Goal: Navigation & Orientation: Find specific page/section

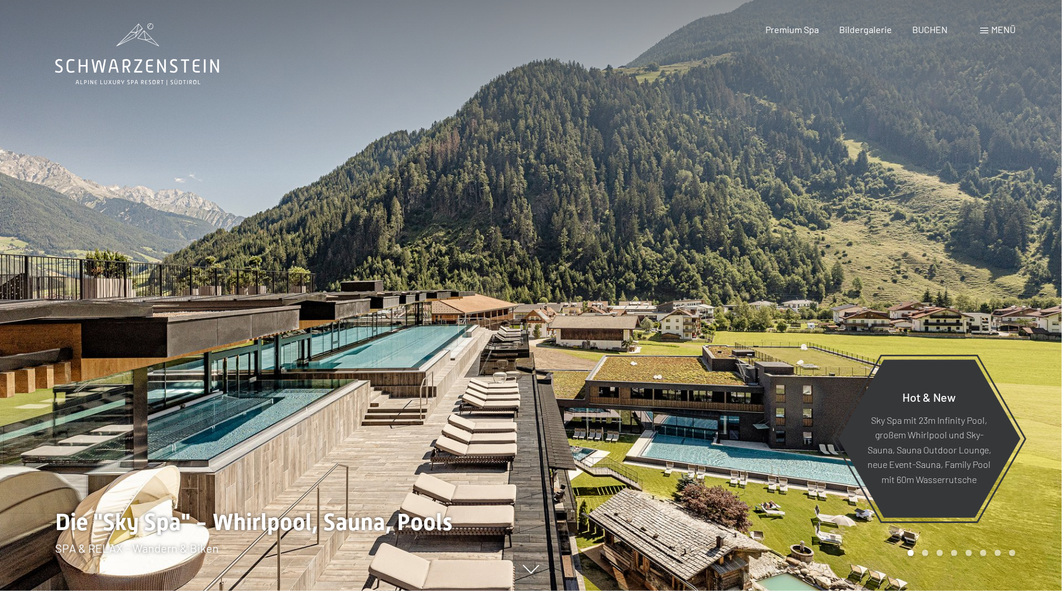
click at [928, 557] on div at bounding box center [796, 295] width 531 height 591
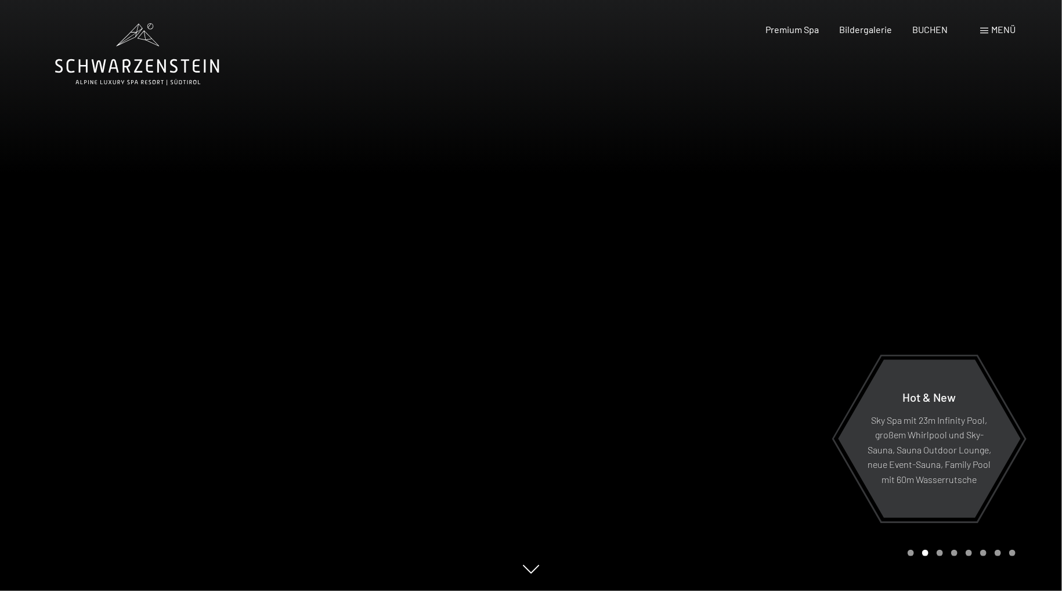
click at [928, 557] on div at bounding box center [796, 295] width 531 height 591
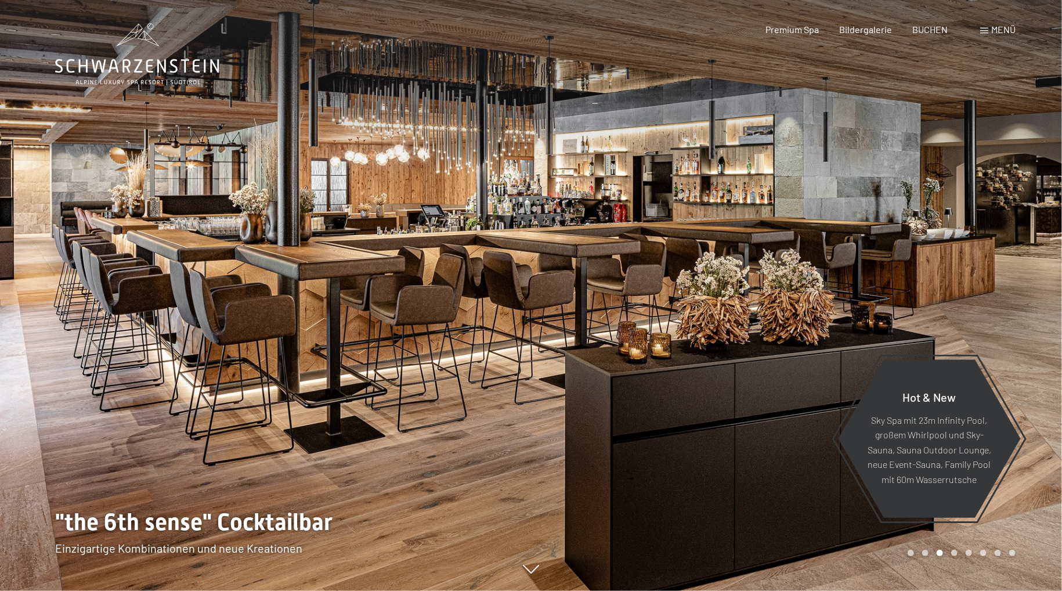
click at [928, 557] on div at bounding box center [796, 295] width 531 height 591
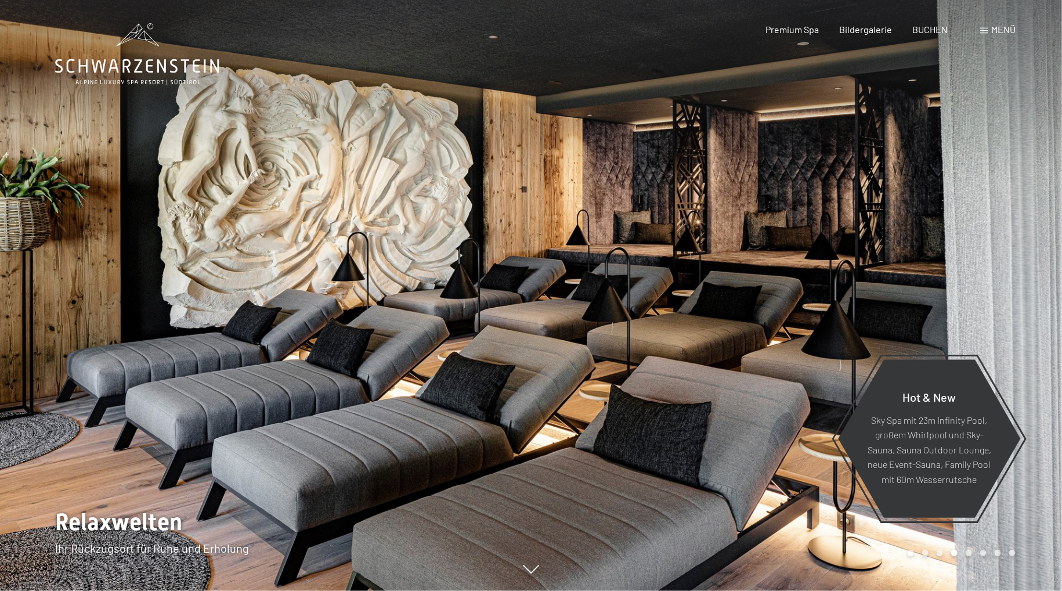
click at [928, 557] on div at bounding box center [796, 295] width 531 height 591
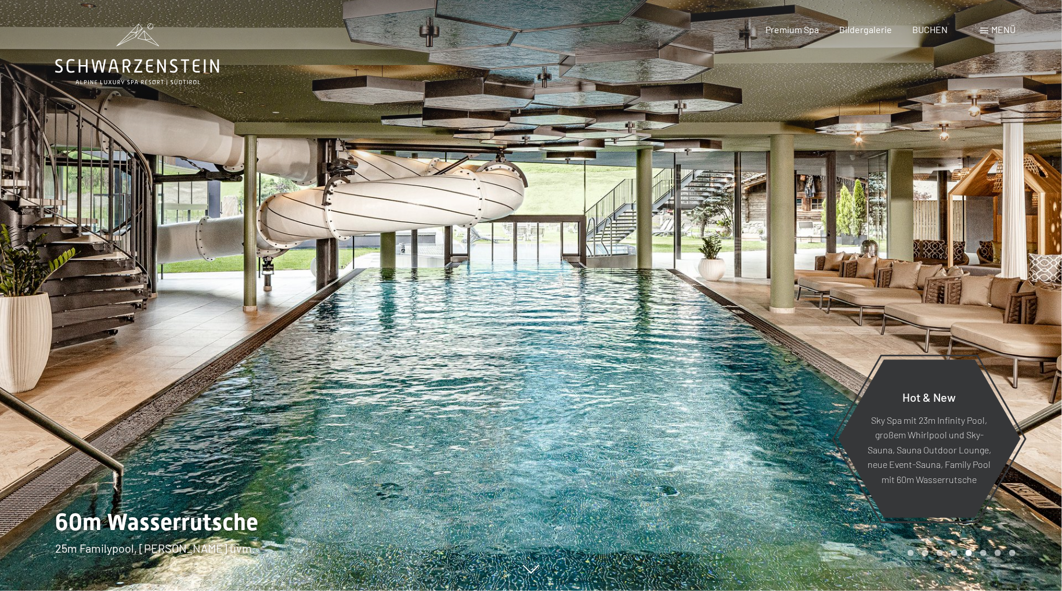
click at [928, 557] on div at bounding box center [796, 295] width 531 height 591
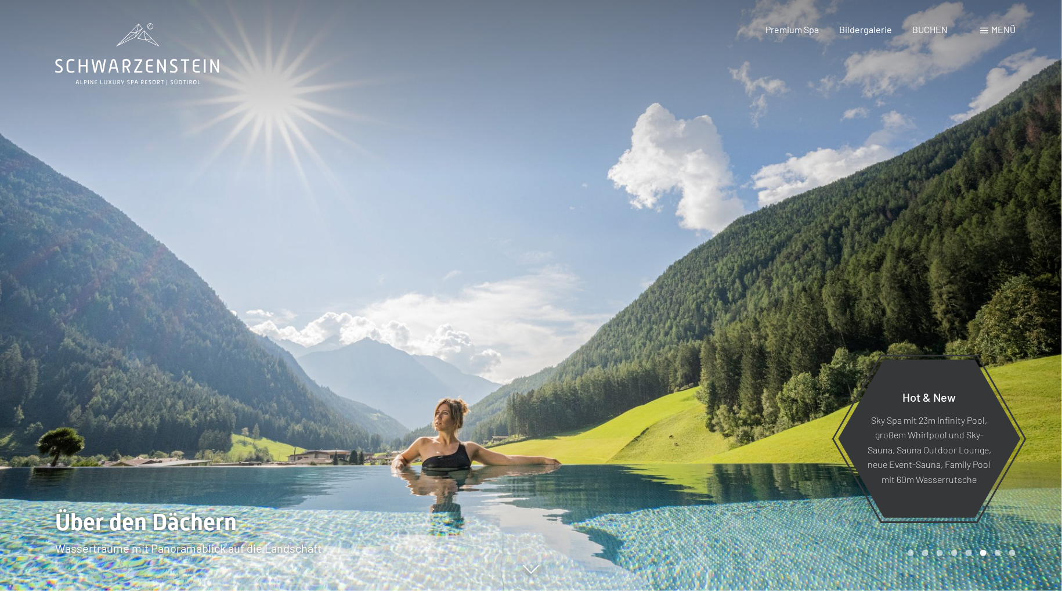
click at [928, 557] on div at bounding box center [796, 295] width 531 height 591
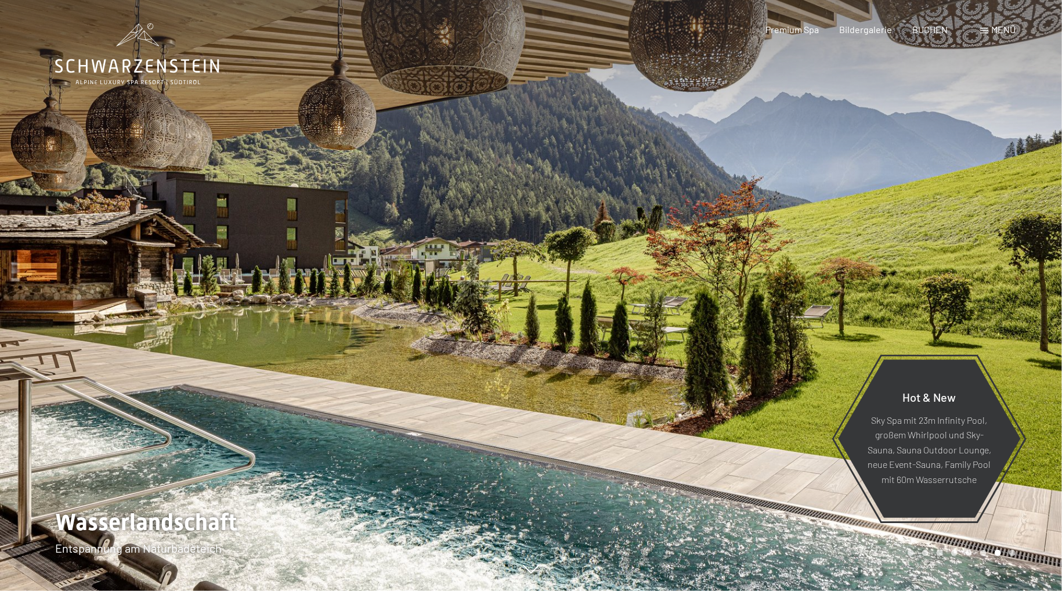
click at [928, 557] on div at bounding box center [796, 295] width 531 height 591
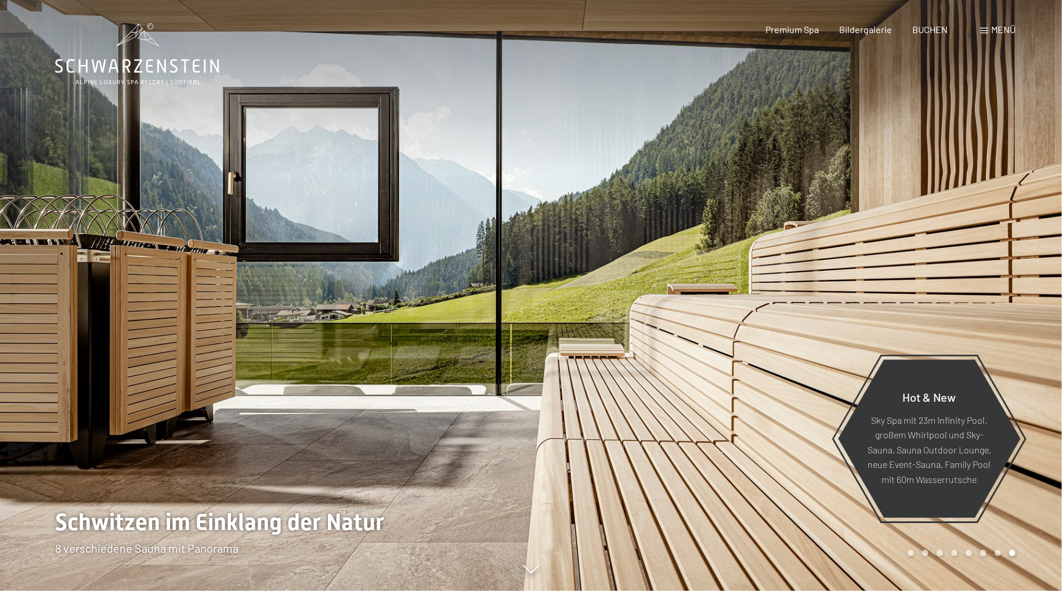
click at [989, 24] on div "Menü" at bounding box center [997, 29] width 35 height 13
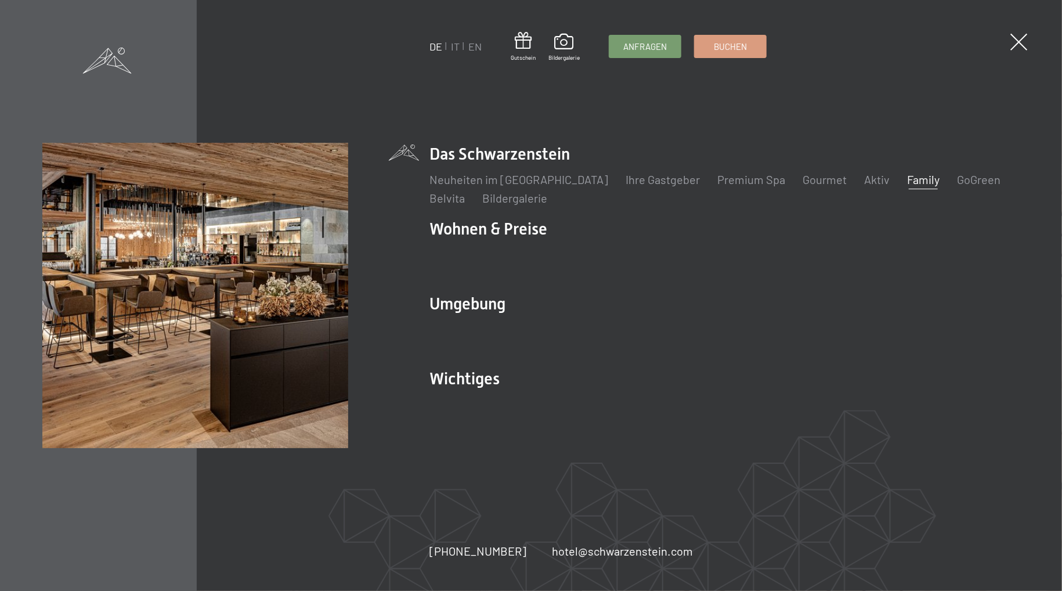
click at [907, 183] on link "Family" at bounding box center [923, 179] width 33 height 14
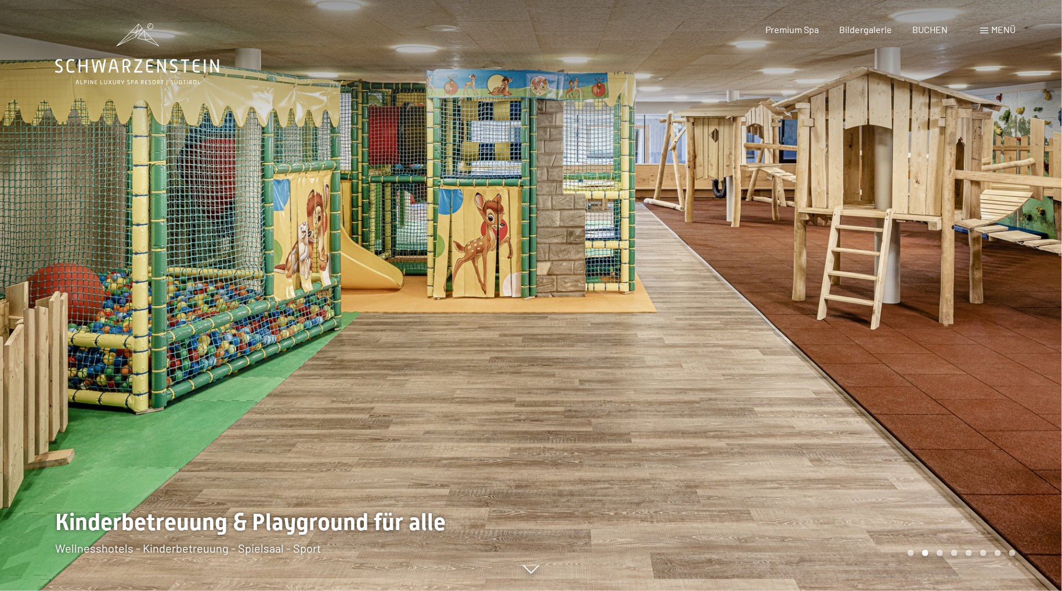
click at [984, 32] on span at bounding box center [984, 31] width 8 height 6
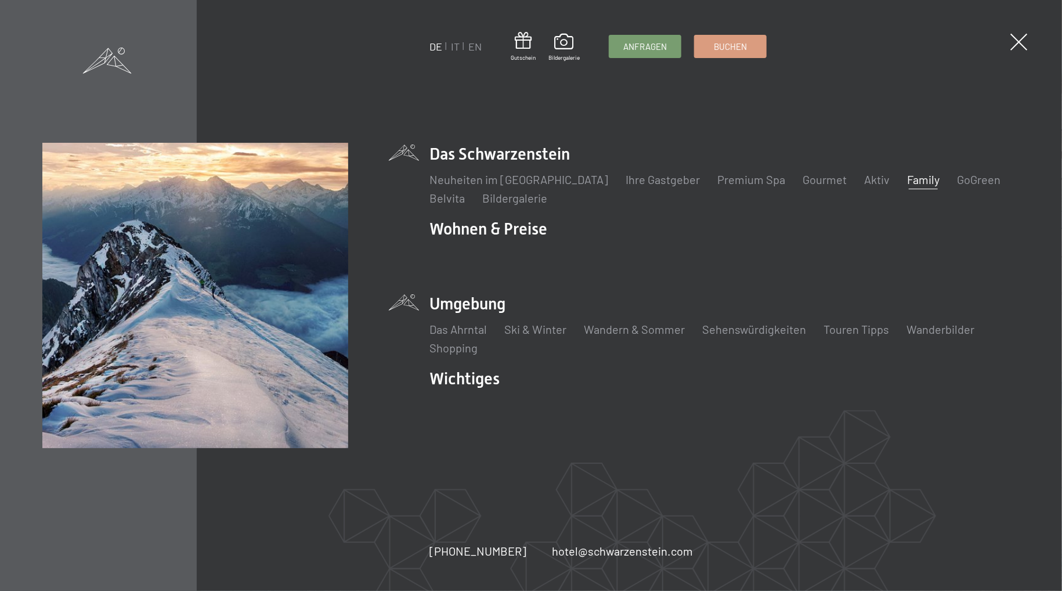
click at [446, 301] on li "Umgebung Das Ahrntal Ski & Winter Skifahren Skischule Wandern & Sommer Wandern …" at bounding box center [725, 324] width 590 height 63
click at [632, 323] on link "Wandern & Sommer" at bounding box center [634, 329] width 101 height 14
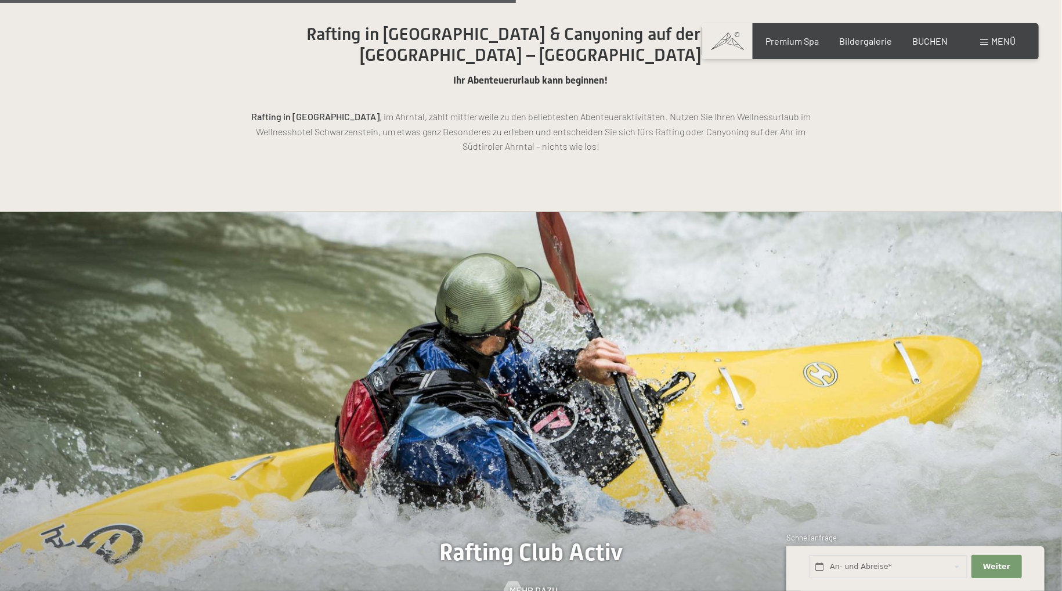
scroll to position [3065, 0]
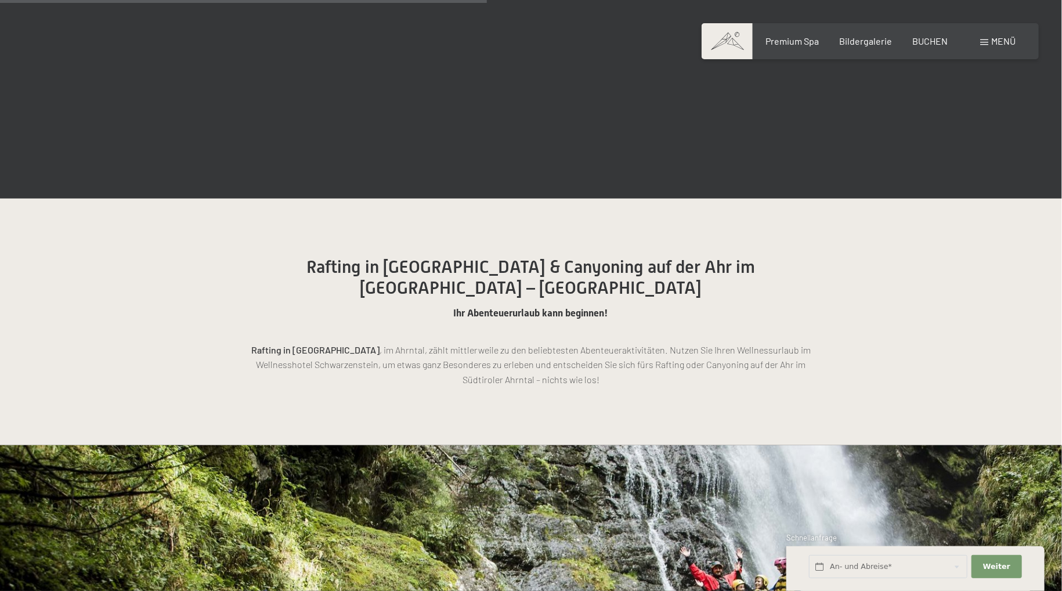
click at [1000, 35] on div "Menü" at bounding box center [997, 41] width 35 height 13
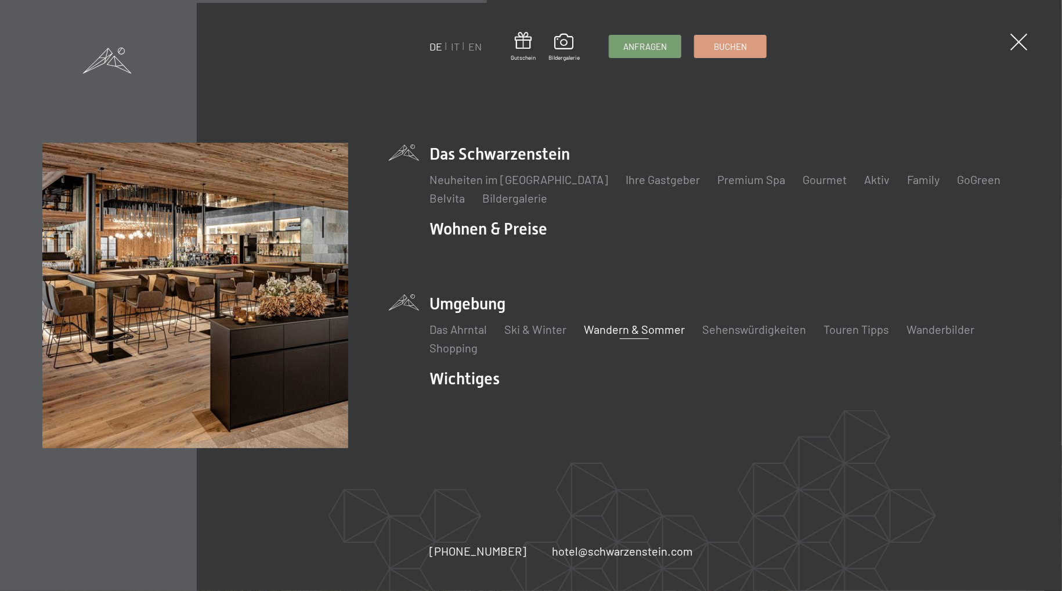
click at [541, 159] on li "Das Schwarzenstein Neuheiten im Schwarzenstein Ihre Gastgeber Premium Spa Gourm…" at bounding box center [725, 174] width 590 height 63
click at [521, 152] on li "Das Schwarzenstein Neuheiten im Schwarzenstein Ihre Gastgeber Premium Spa Gourm…" at bounding box center [725, 174] width 590 height 63
click at [512, 165] on li "Das Schwarzenstein Neuheiten im Schwarzenstein Ihre Gastgeber Premium Spa Gourm…" at bounding box center [725, 174] width 590 height 63
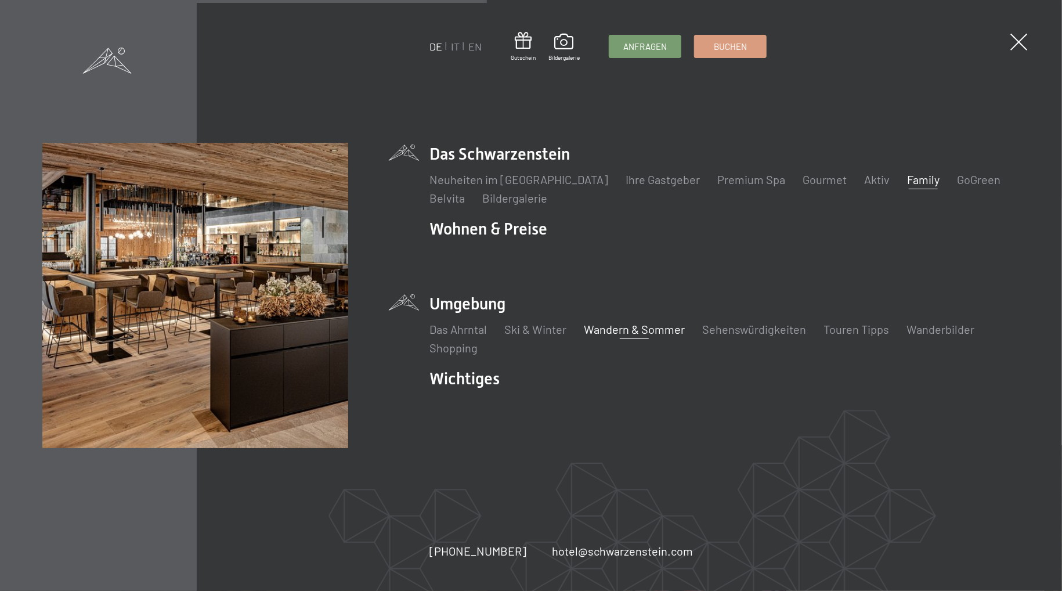
click at [907, 176] on link "Family" at bounding box center [923, 179] width 33 height 14
